Goal: Find specific page/section: Find specific page/section

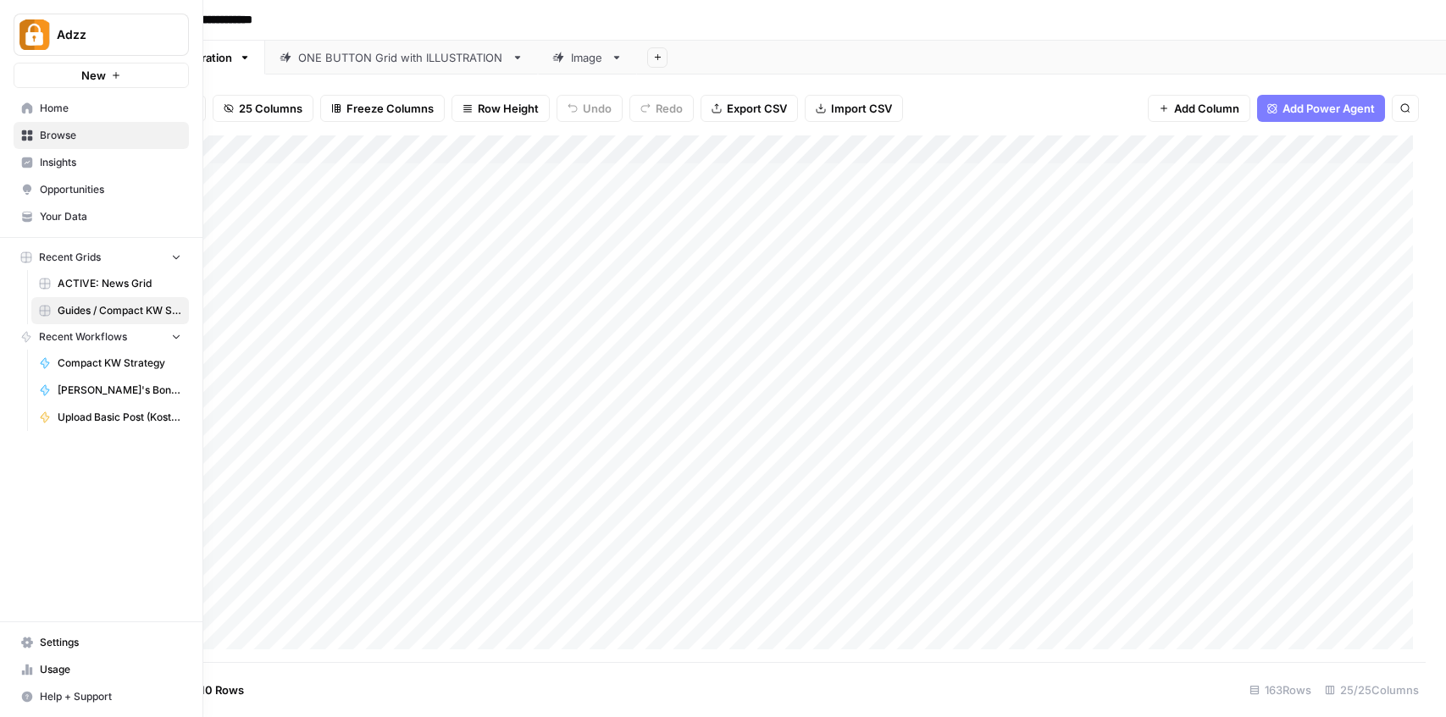
click at [54, 128] on span "Browse" at bounding box center [110, 135] width 141 height 15
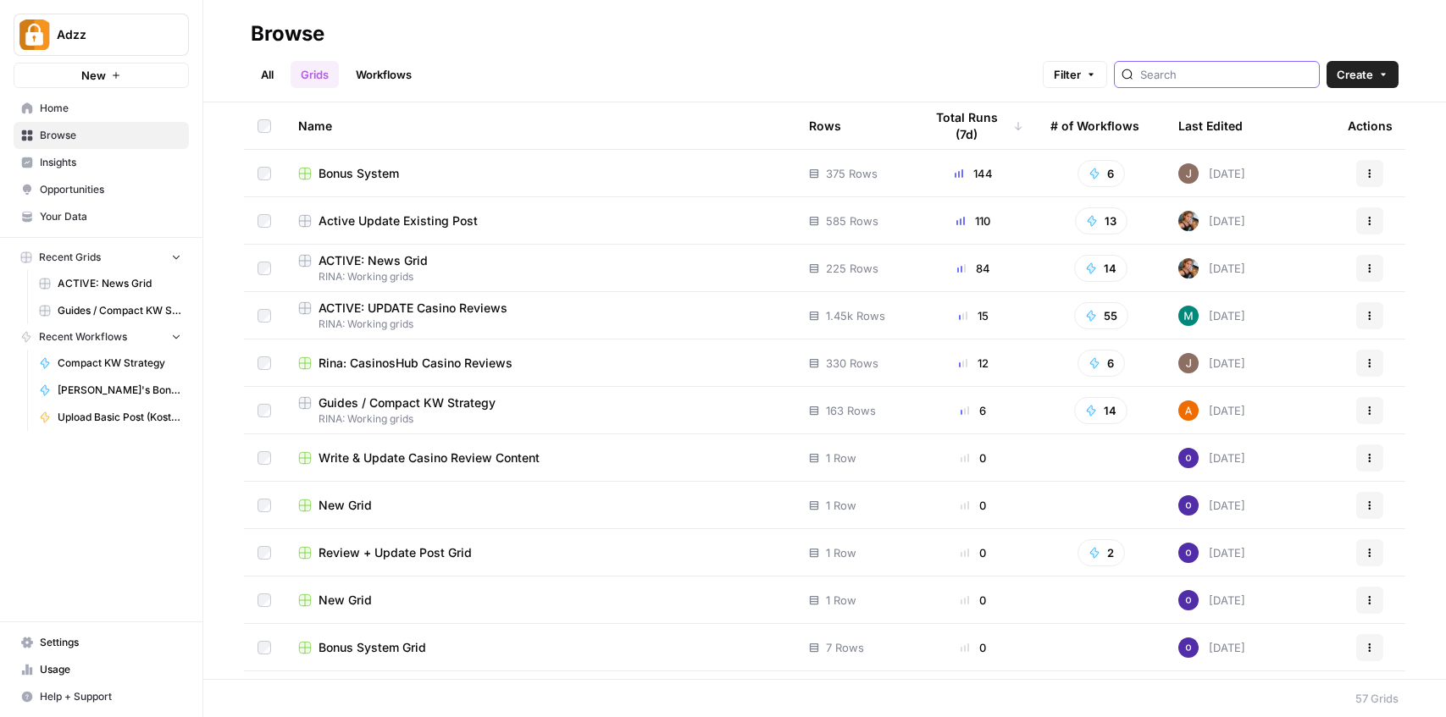
click at [1238, 75] on input "search" at bounding box center [1226, 74] width 172 height 17
type input "active"
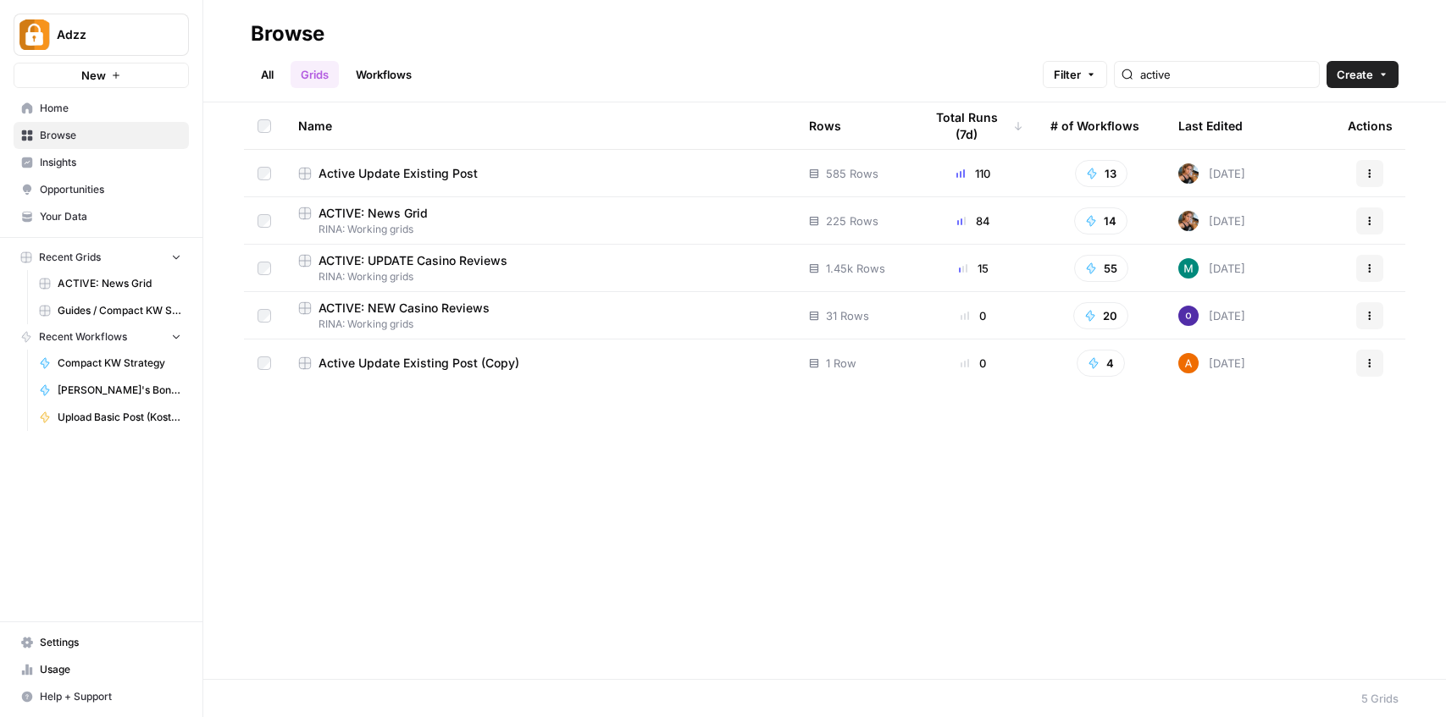
click at [418, 224] on span "RINA: Working grids" at bounding box center [540, 229] width 484 height 15
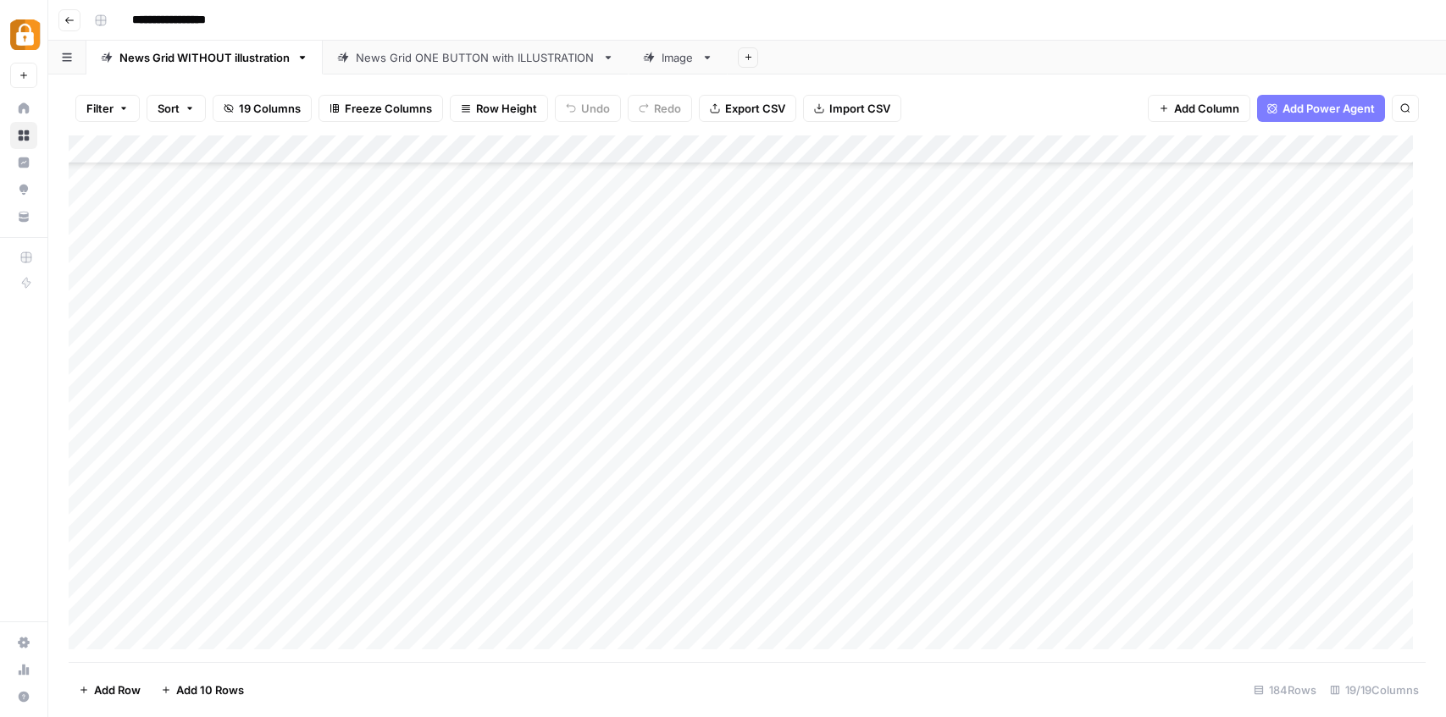
scroll to position [562, 0]
